Goal: Transaction & Acquisition: Subscribe to service/newsletter

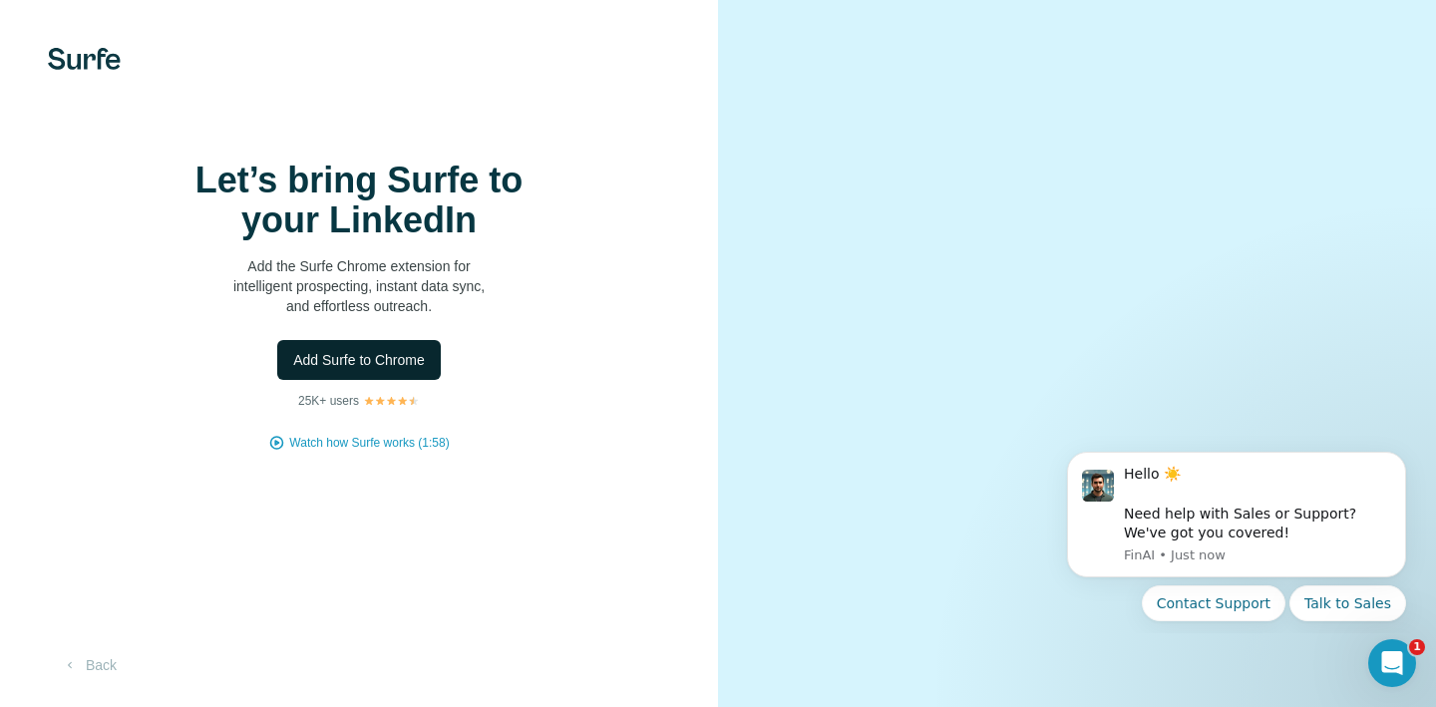
click at [412, 370] on span "Add Surfe to Chrome" at bounding box center [359, 360] width 132 height 20
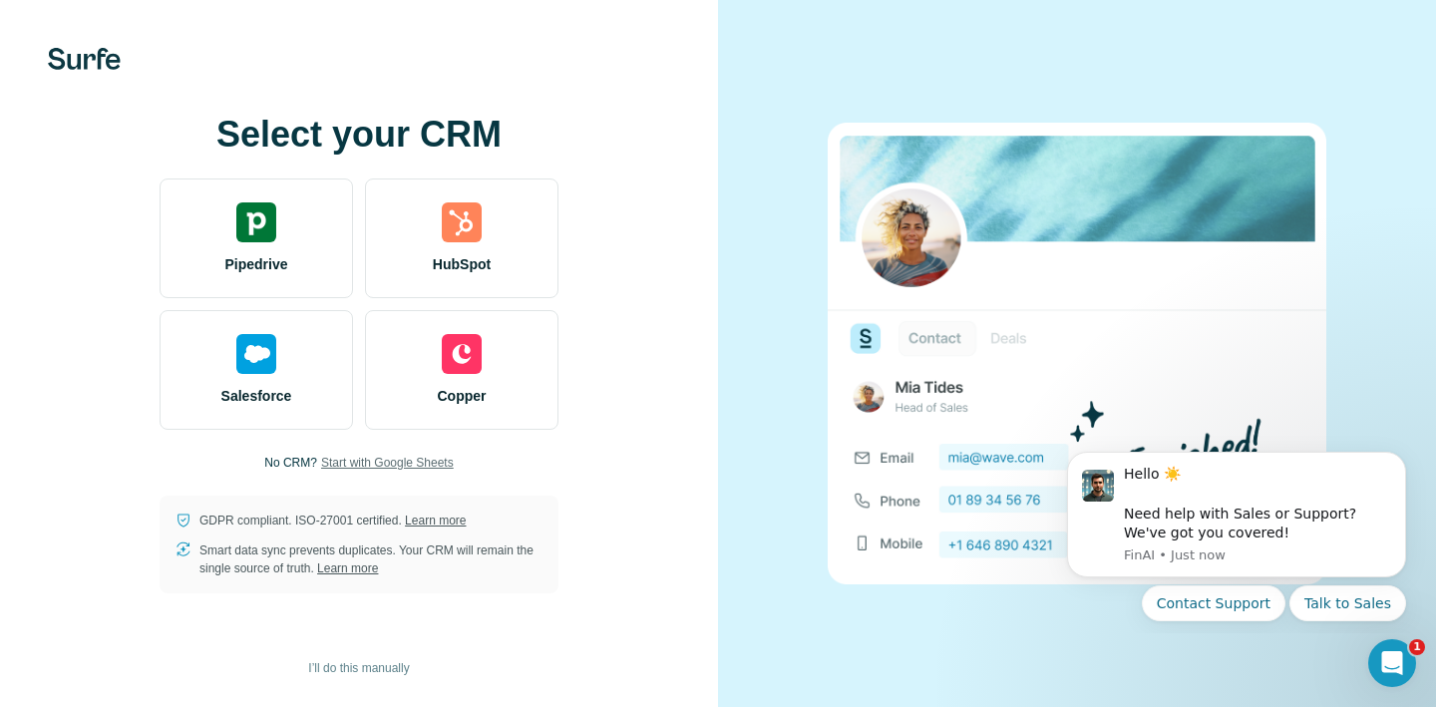
click at [365, 456] on span "Start with Google Sheets" at bounding box center [387, 463] width 133 height 18
